Goal: Task Accomplishment & Management: Complete application form

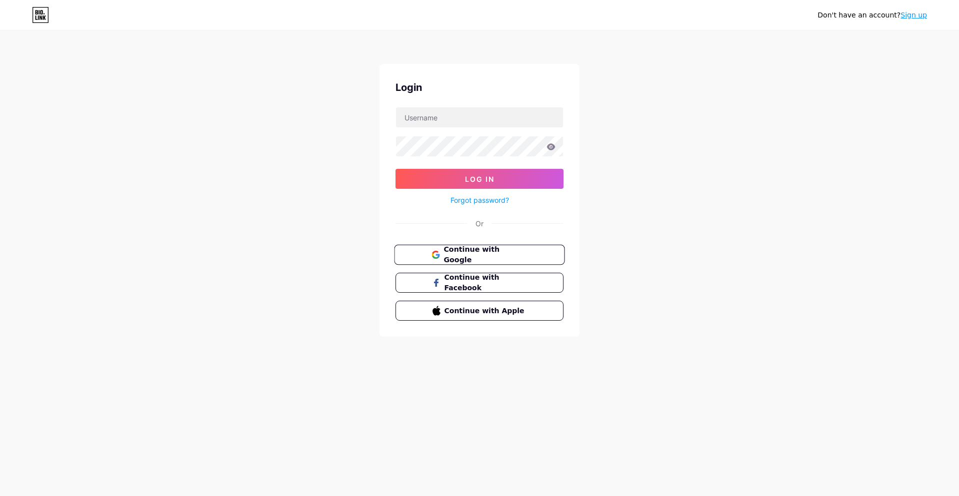
click at [507, 249] on span "Continue with Google" at bounding box center [484, 254] width 83 height 21
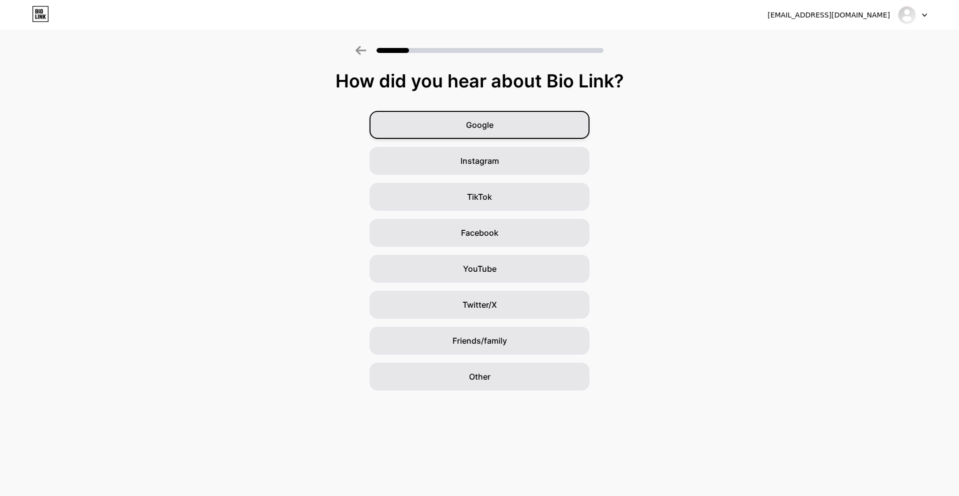
click at [571, 123] on div "Google" at bounding box center [479, 125] width 220 height 28
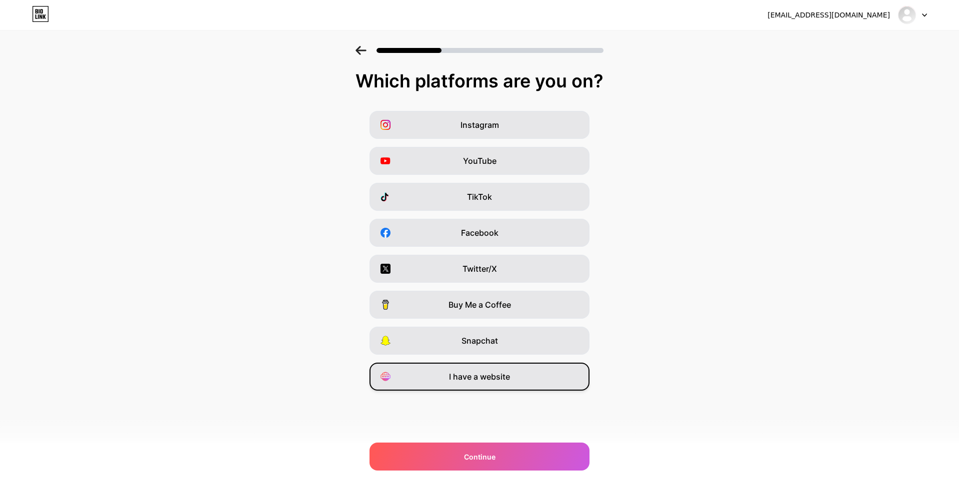
click at [485, 375] on span "I have a website" at bounding box center [479, 377] width 61 height 12
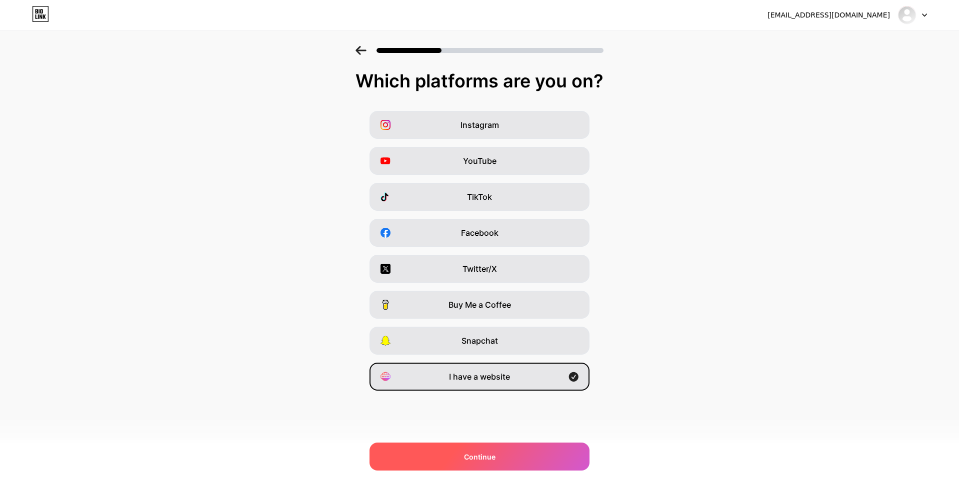
click at [507, 458] on div "Continue" at bounding box center [479, 457] width 220 height 28
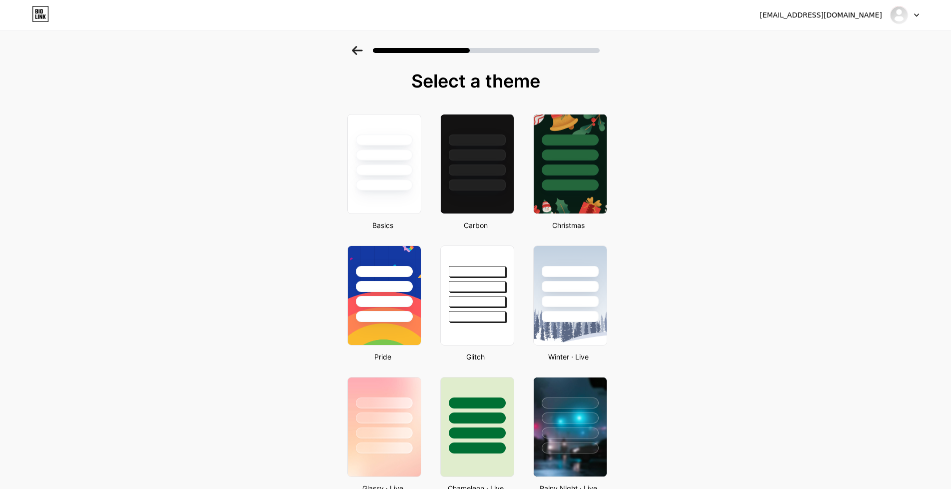
click at [463, 188] on div at bounding box center [477, 185] width 58 height 11
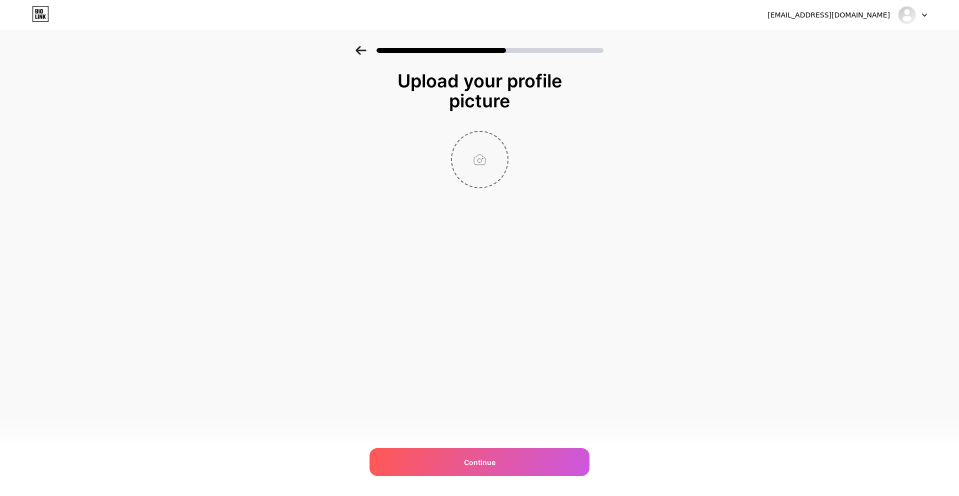
click at [471, 148] on input "file" at bounding box center [479, 159] width 55 height 55
type input "C:\fakepath\4367160536899da993230b.jpeg"
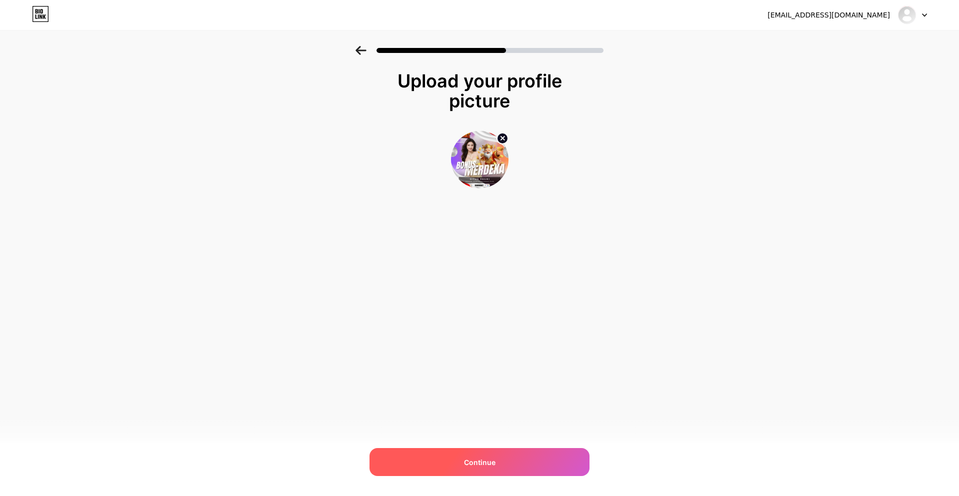
click at [506, 463] on div "Continue" at bounding box center [479, 462] width 220 height 28
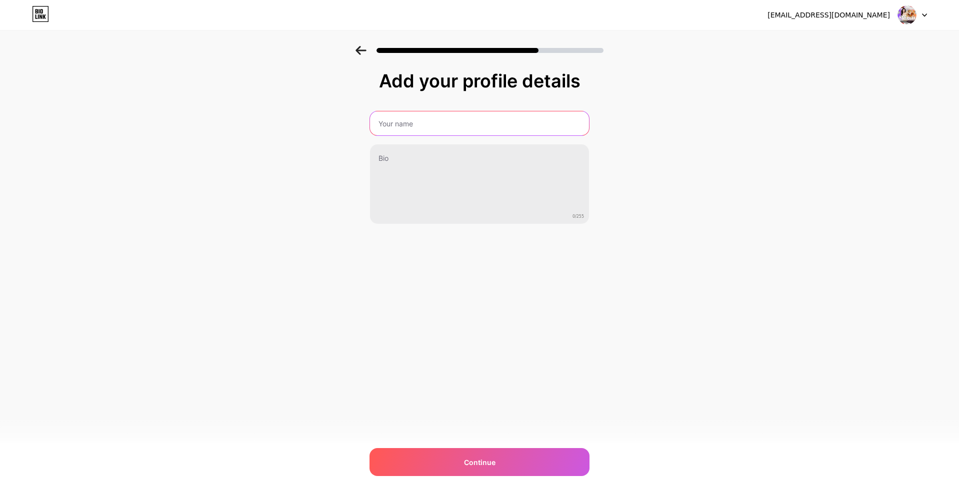
click at [393, 129] on input "text" at bounding box center [479, 123] width 219 height 24
type input "rahwanabet"
drag, startPoint x: 421, startPoint y: 125, endPoint x: 352, endPoint y: 118, distance: 69.9
click at [352, 118] on div "Add your profile details rahwanabet 0/255 Continue Error" at bounding box center [479, 160] width 959 height 228
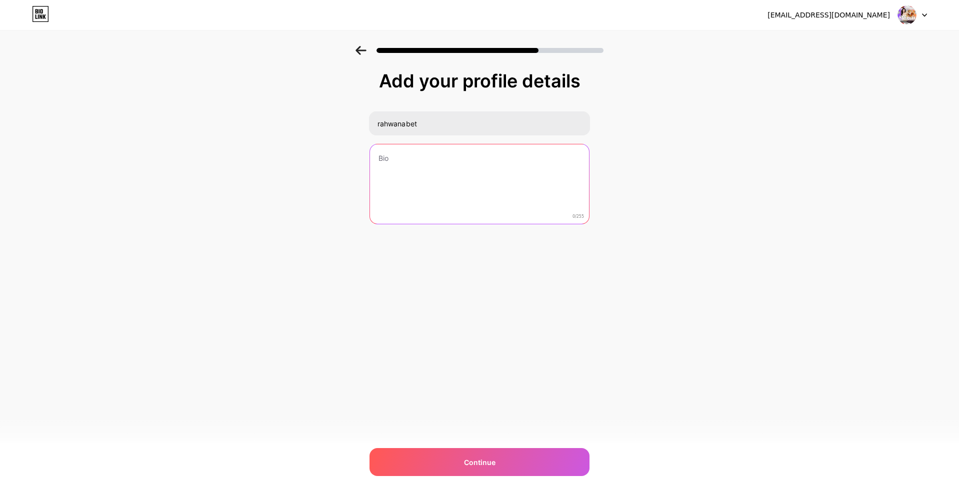
click at [437, 174] on textarea at bounding box center [479, 184] width 219 height 80
paste textarea "rahwanabet"
type textarea "rahwanabet"
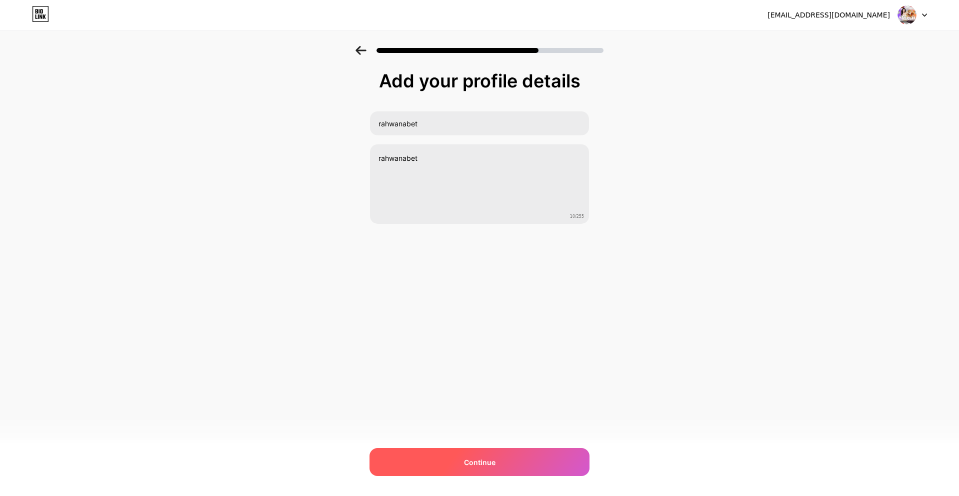
click at [507, 460] on div "Continue" at bounding box center [479, 462] width 220 height 28
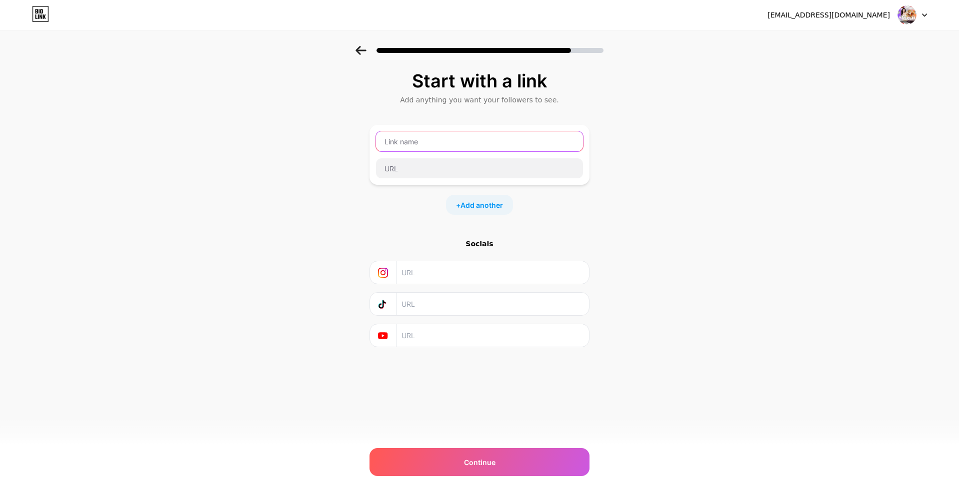
click at [417, 139] on input "text" at bounding box center [479, 141] width 207 height 20
type input "rahwanabet"
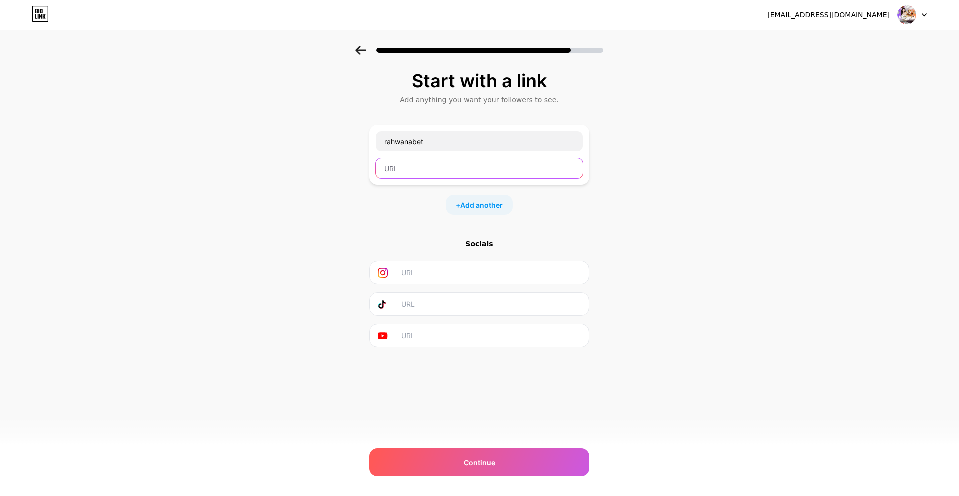
click at [396, 161] on input "text" at bounding box center [479, 168] width 207 height 20
paste input "[URL][DOMAIN_NAME]"
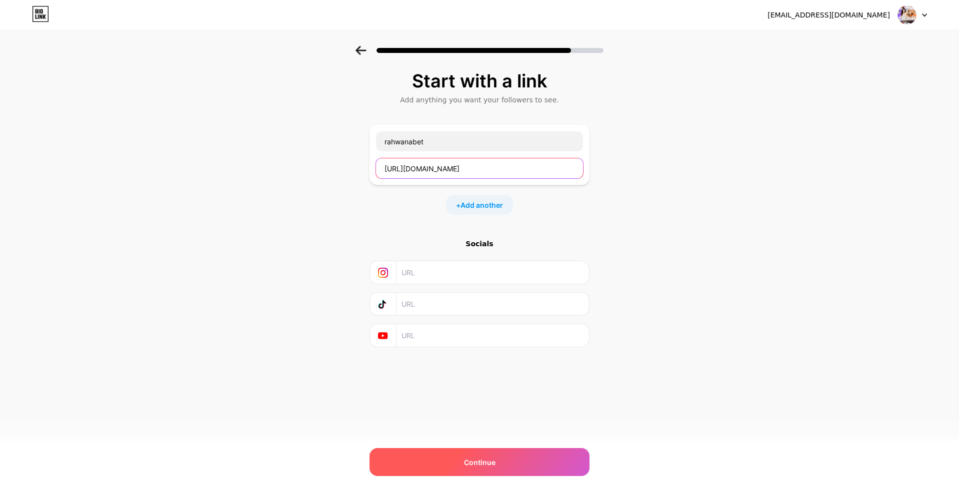
type input "[URL][DOMAIN_NAME]"
click at [493, 467] on span "Continue" at bounding box center [479, 462] width 31 height 10
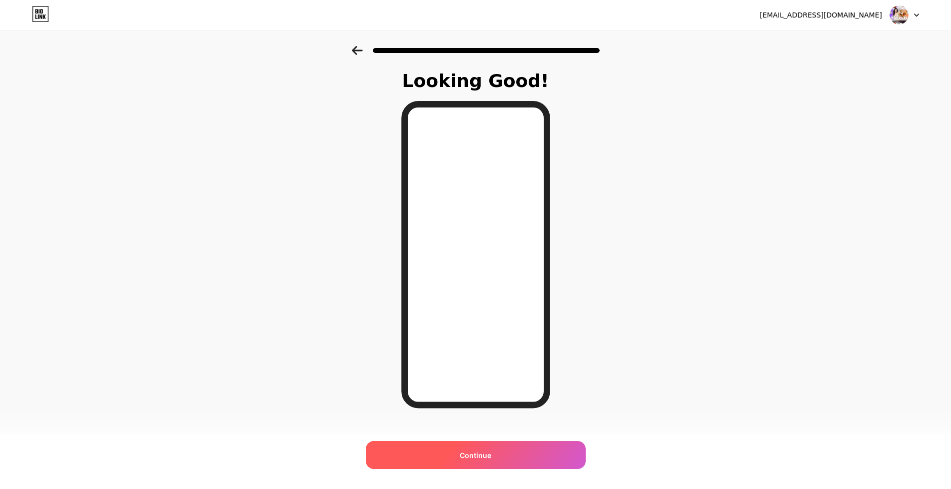
click at [491, 458] on span "Continue" at bounding box center [475, 455] width 31 height 10
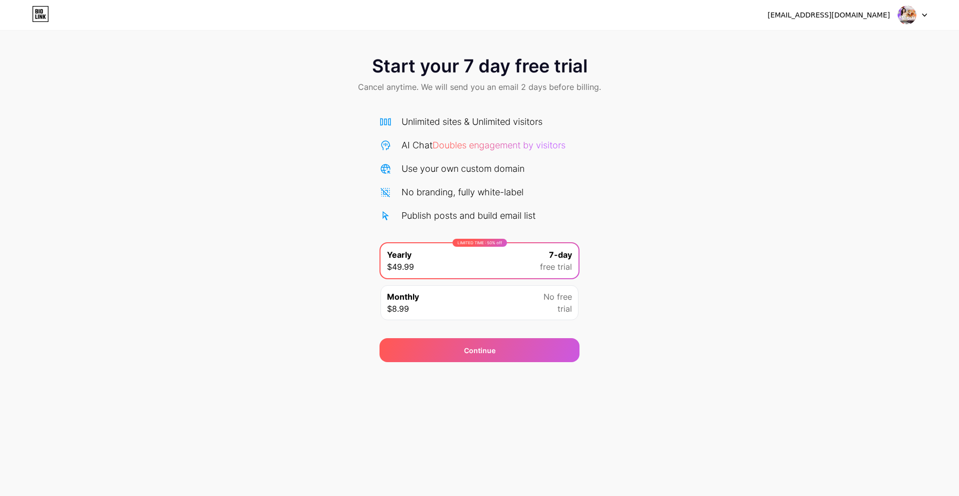
click at [919, 15] on div at bounding box center [912, 15] width 29 height 18
click at [50, 20] on div "[EMAIL_ADDRESS][DOMAIN_NAME] Logout" at bounding box center [479, 15] width 959 height 18
click at [44, 18] on icon at bounding box center [40, 14] width 17 height 16
